Goal: Find specific page/section: Find specific page/section

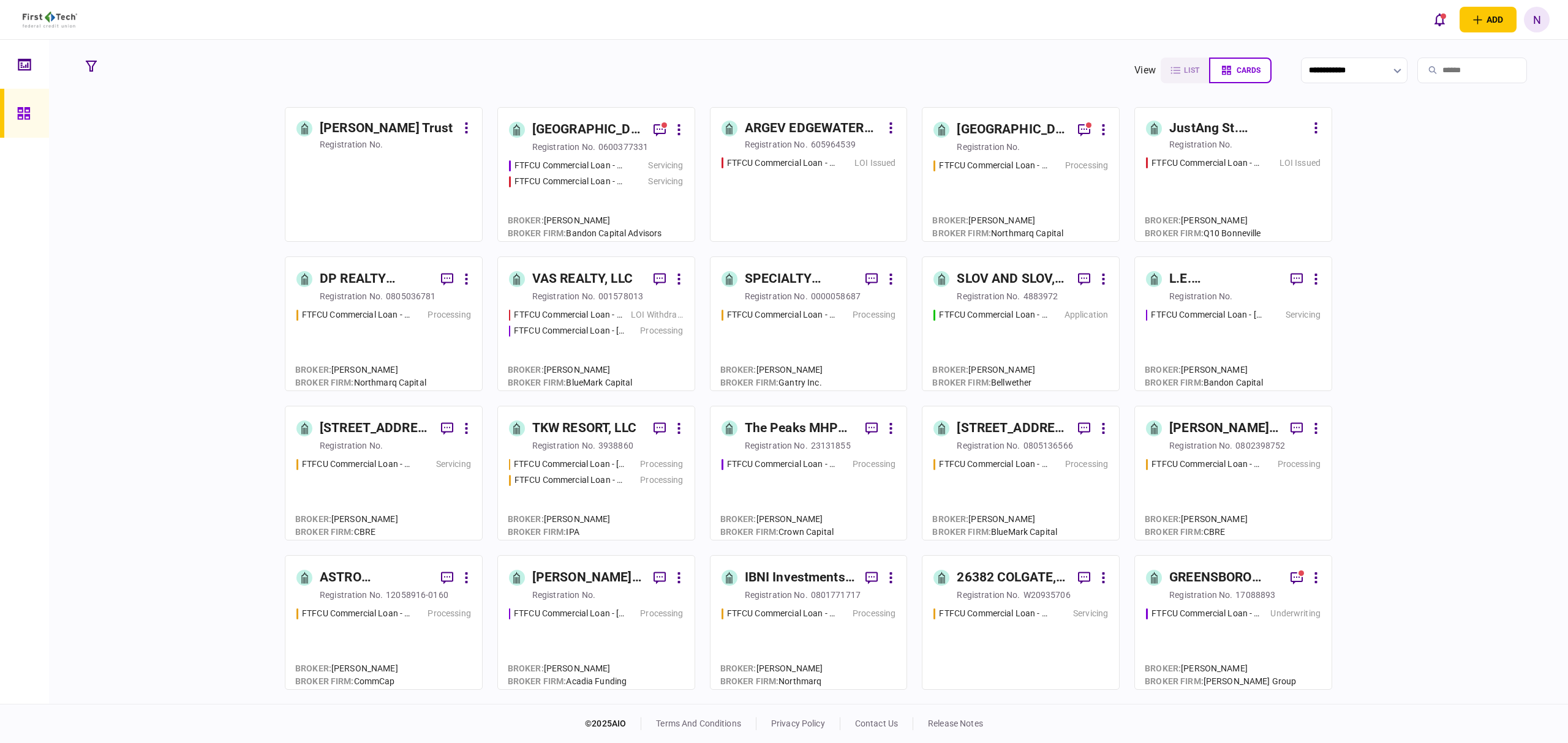
click at [1443, 65] on input "search" at bounding box center [1472, 70] width 109 height 26
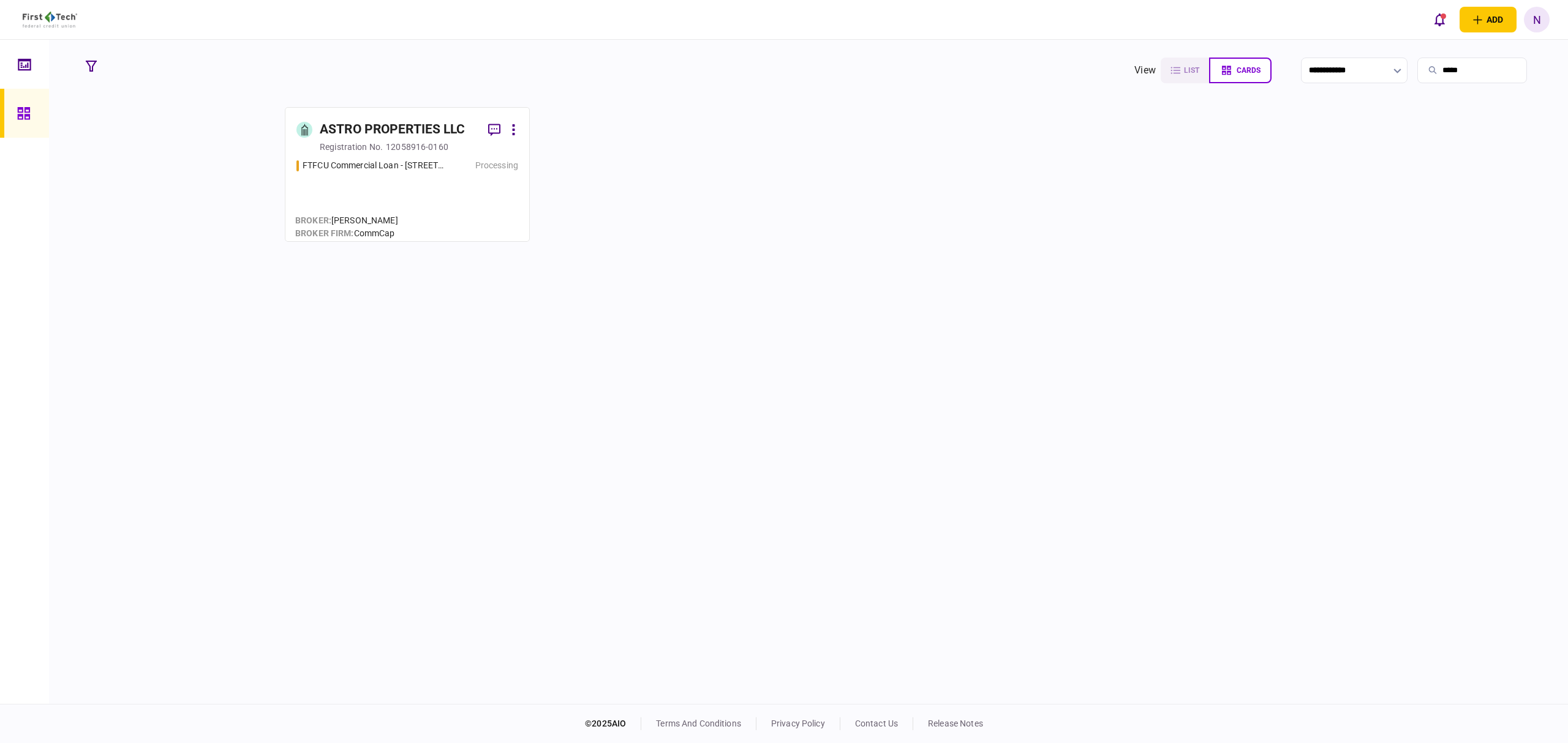
type input "*****"
click at [387, 141] on div "12058916-0160" at bounding box center [417, 147] width 63 height 13
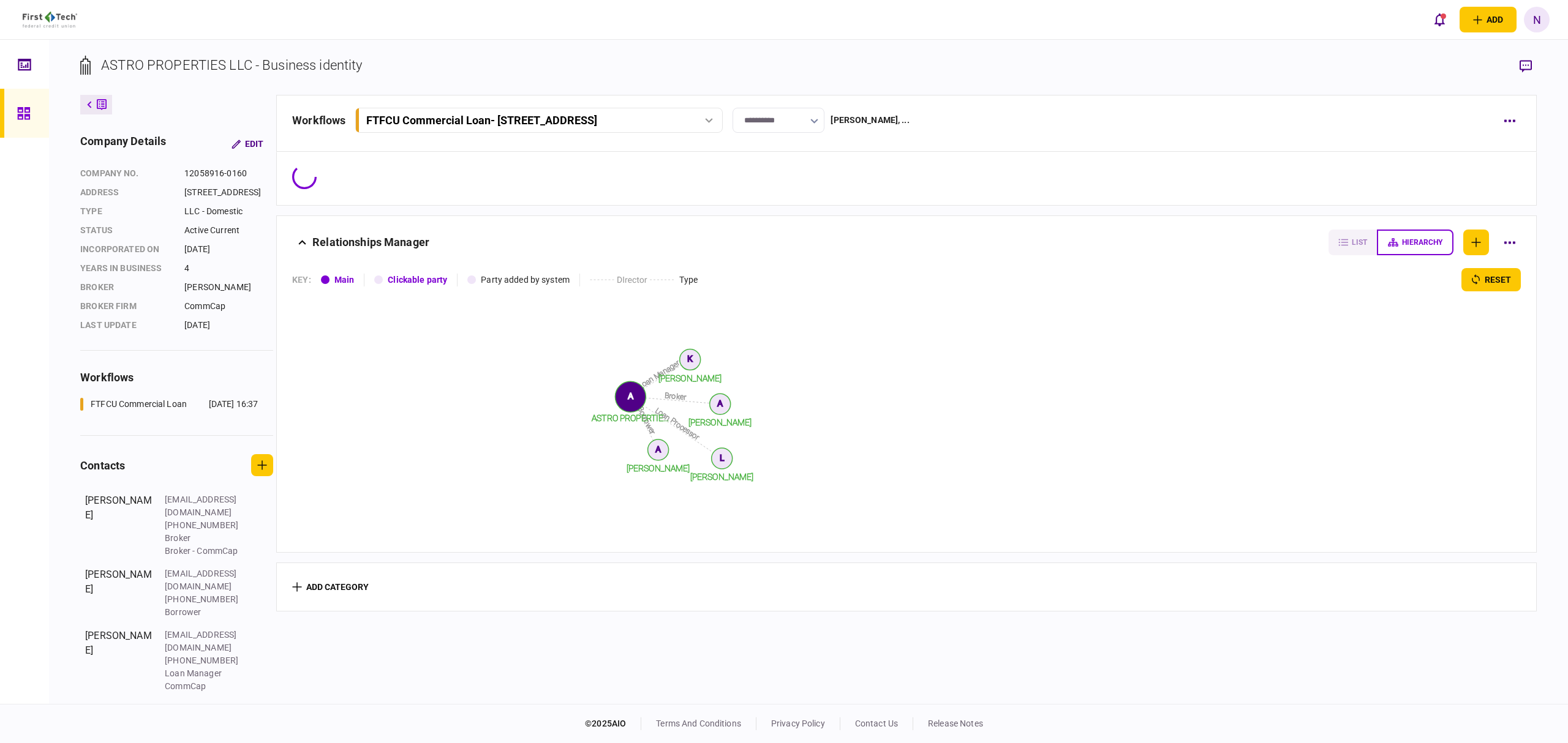
click at [1529, 71] on icon "button" at bounding box center [1525, 67] width 13 height 13
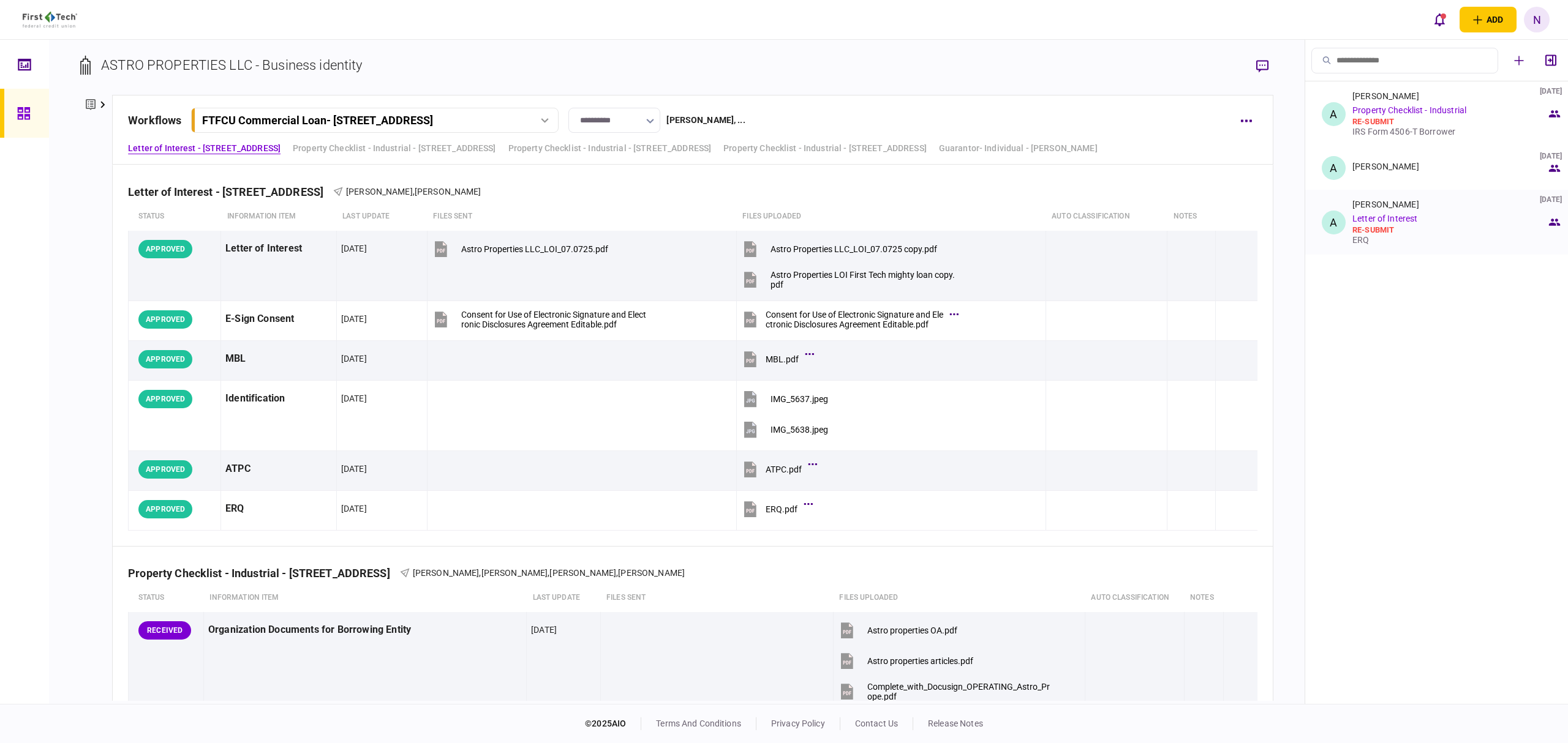
click at [1390, 204] on div "[PERSON_NAME]" at bounding box center [1385, 204] width 67 height 10
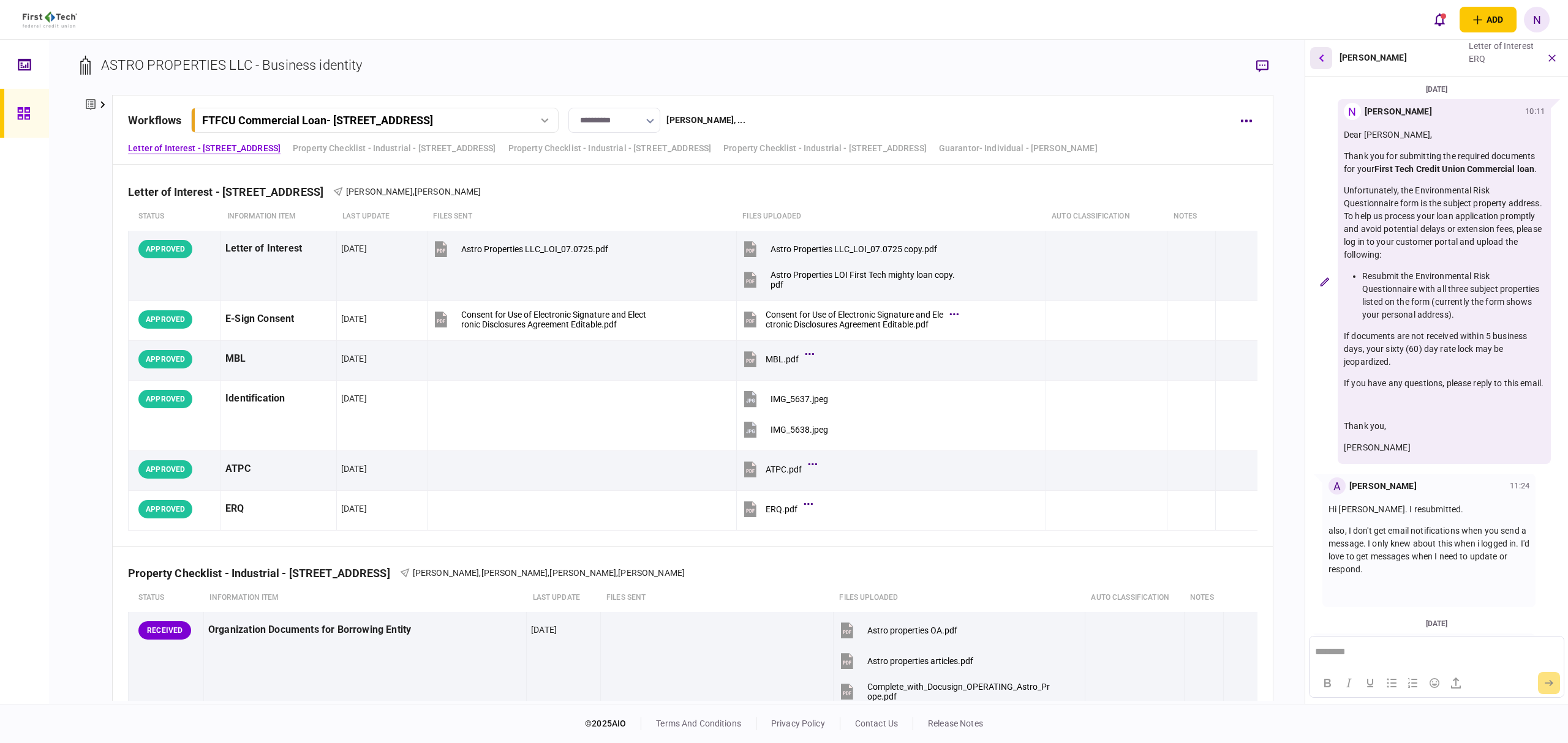
click at [1314, 56] on button "button" at bounding box center [1320, 58] width 22 height 22
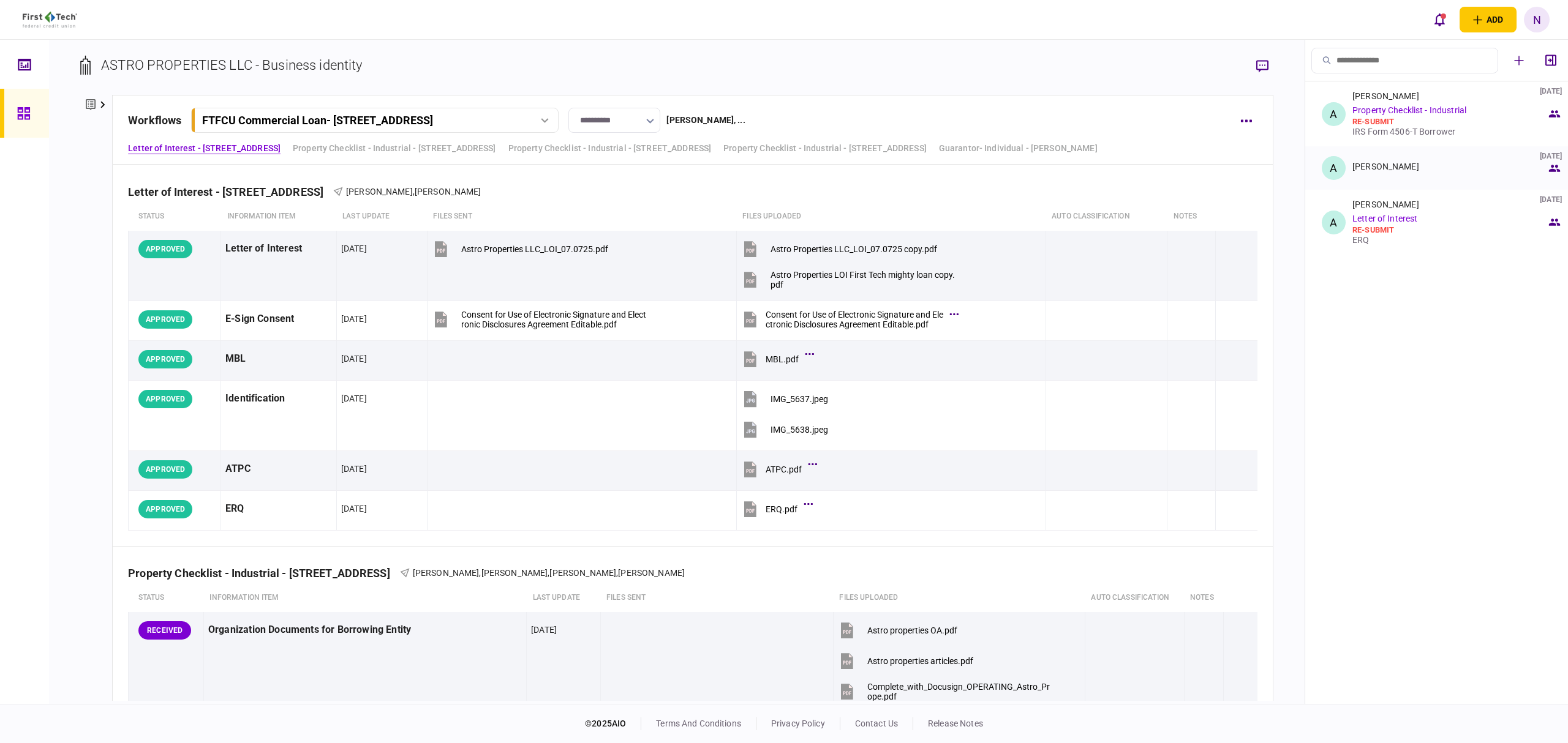
click at [1414, 171] on div "[PERSON_NAME] [DATE]" at bounding box center [1449, 168] width 194 height 13
